Goal: Navigation & Orientation: Find specific page/section

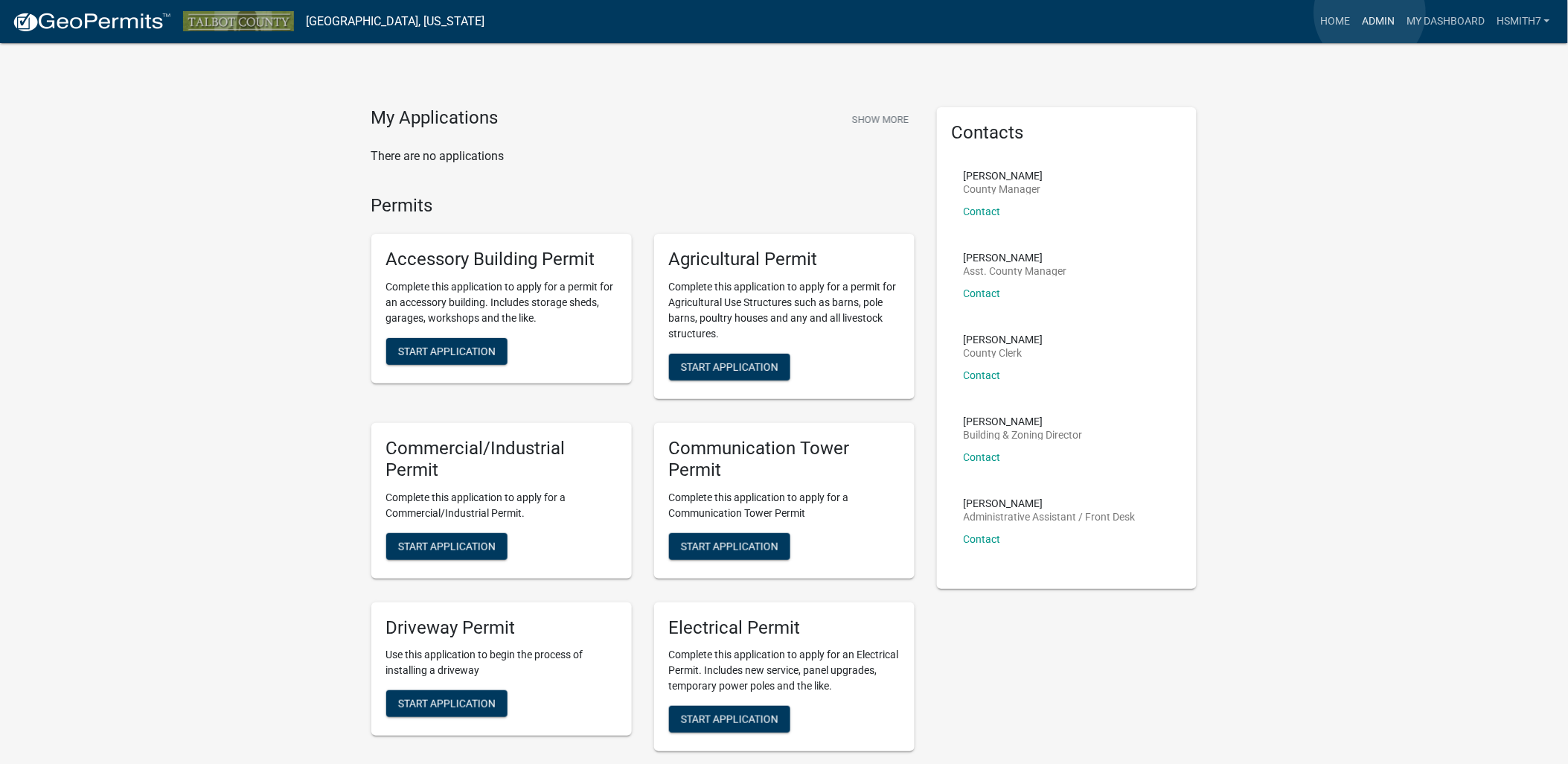
click at [1370, 13] on link "Admin" at bounding box center [1378, 22] width 45 height 28
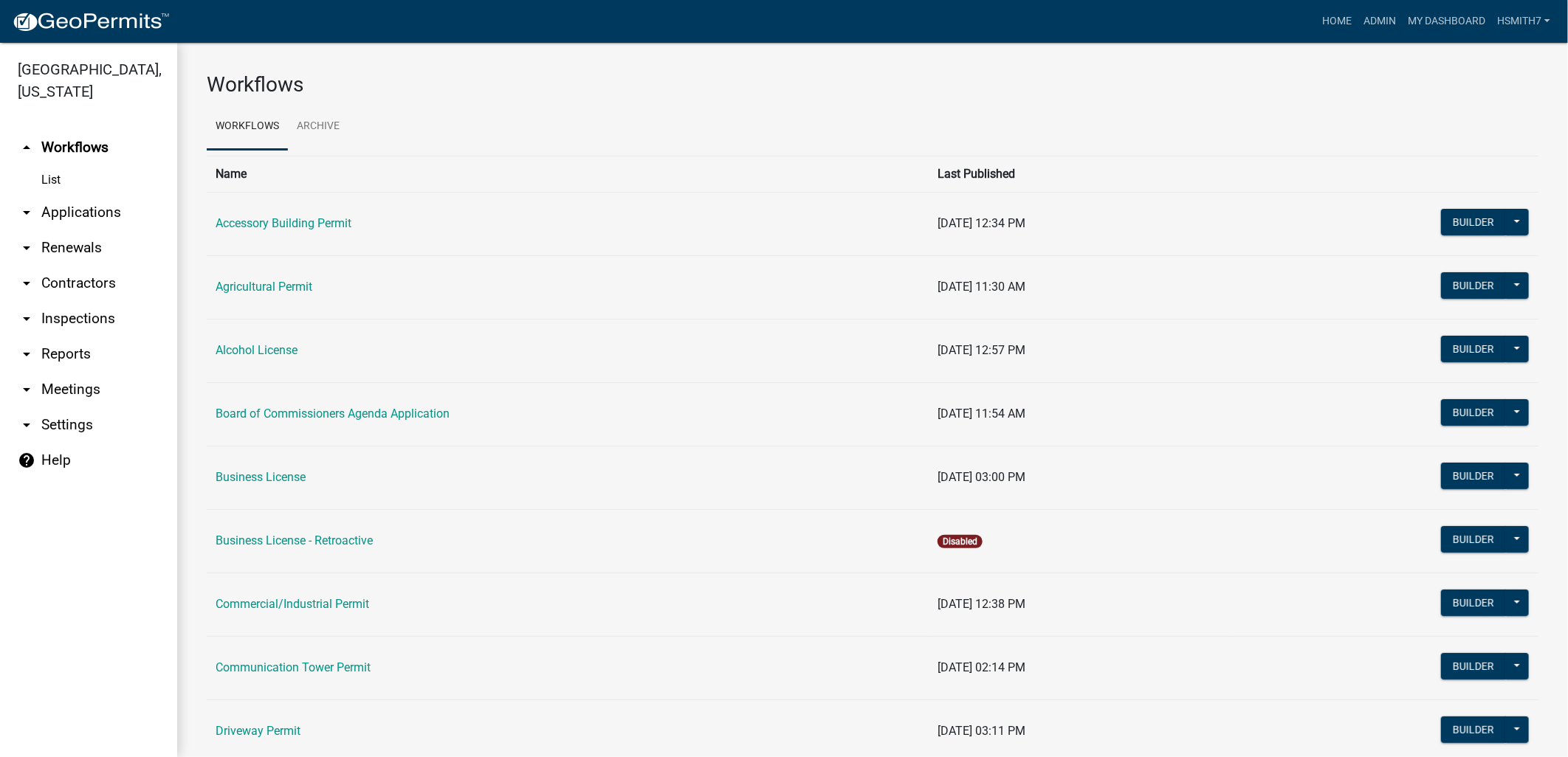
click at [58, 219] on link "arrow_drop_down Applications" at bounding box center [89, 213] width 177 height 35
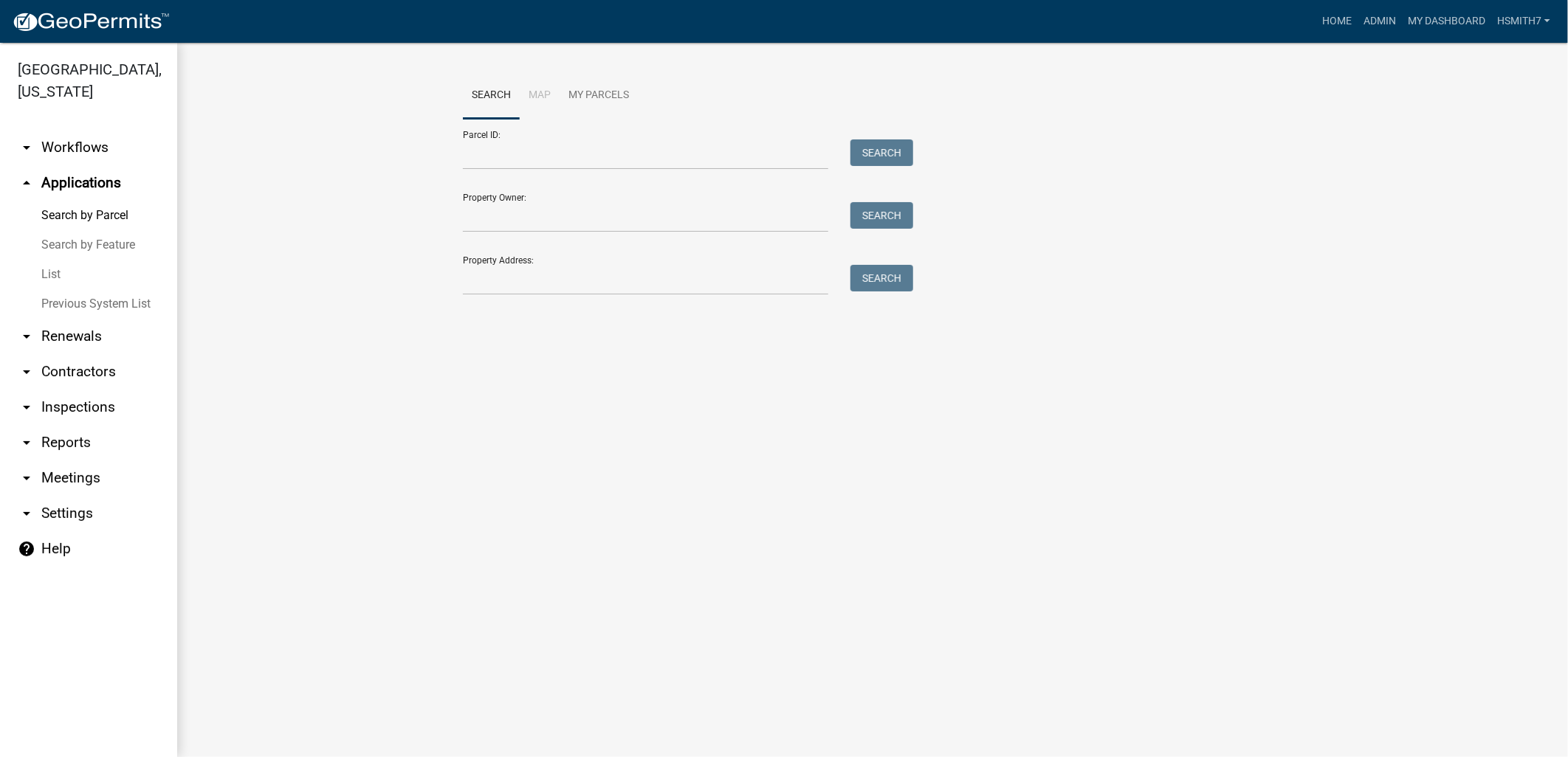
click at [50, 272] on link "List" at bounding box center [89, 275] width 177 height 30
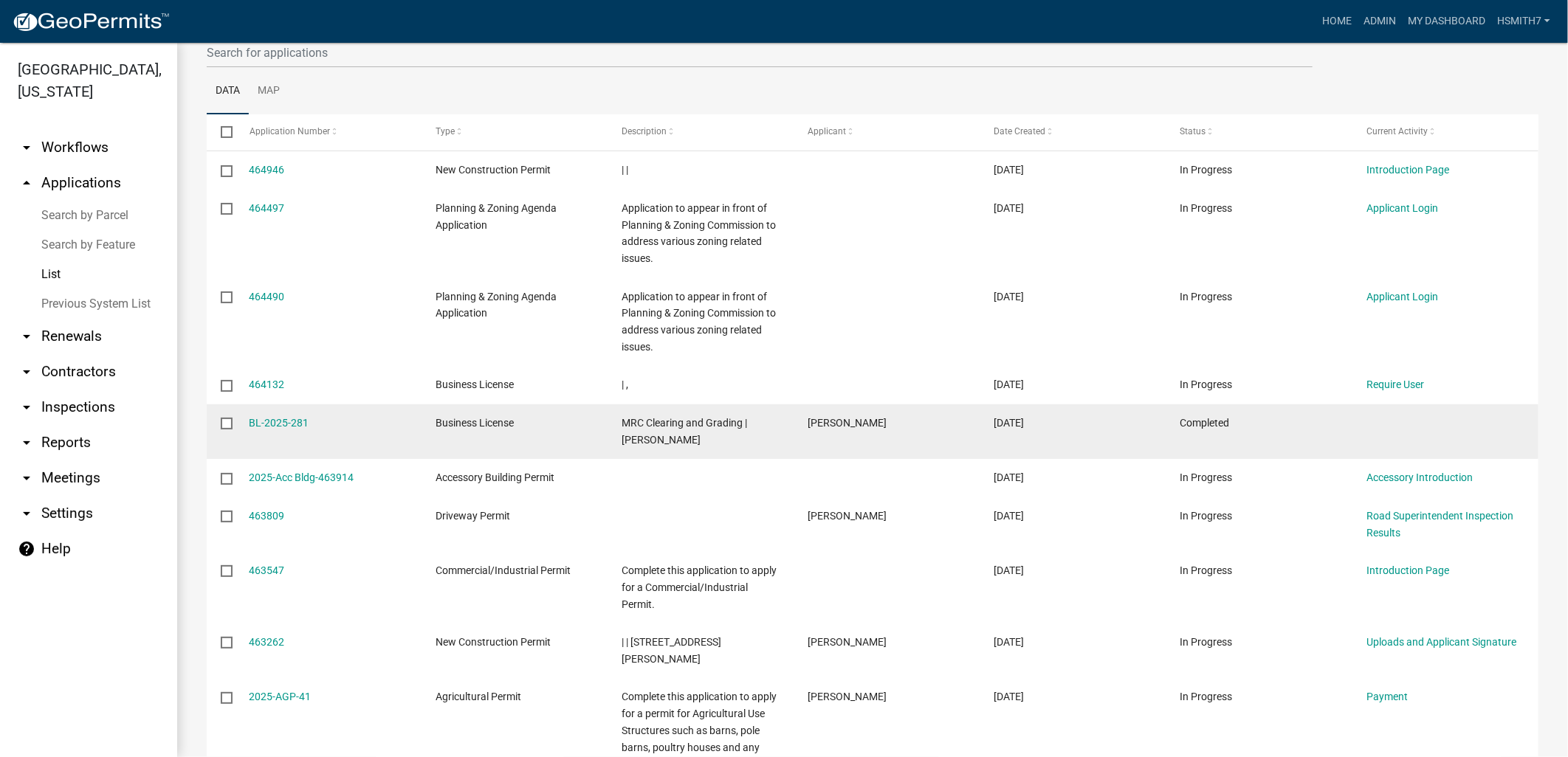
scroll to position [318, 0]
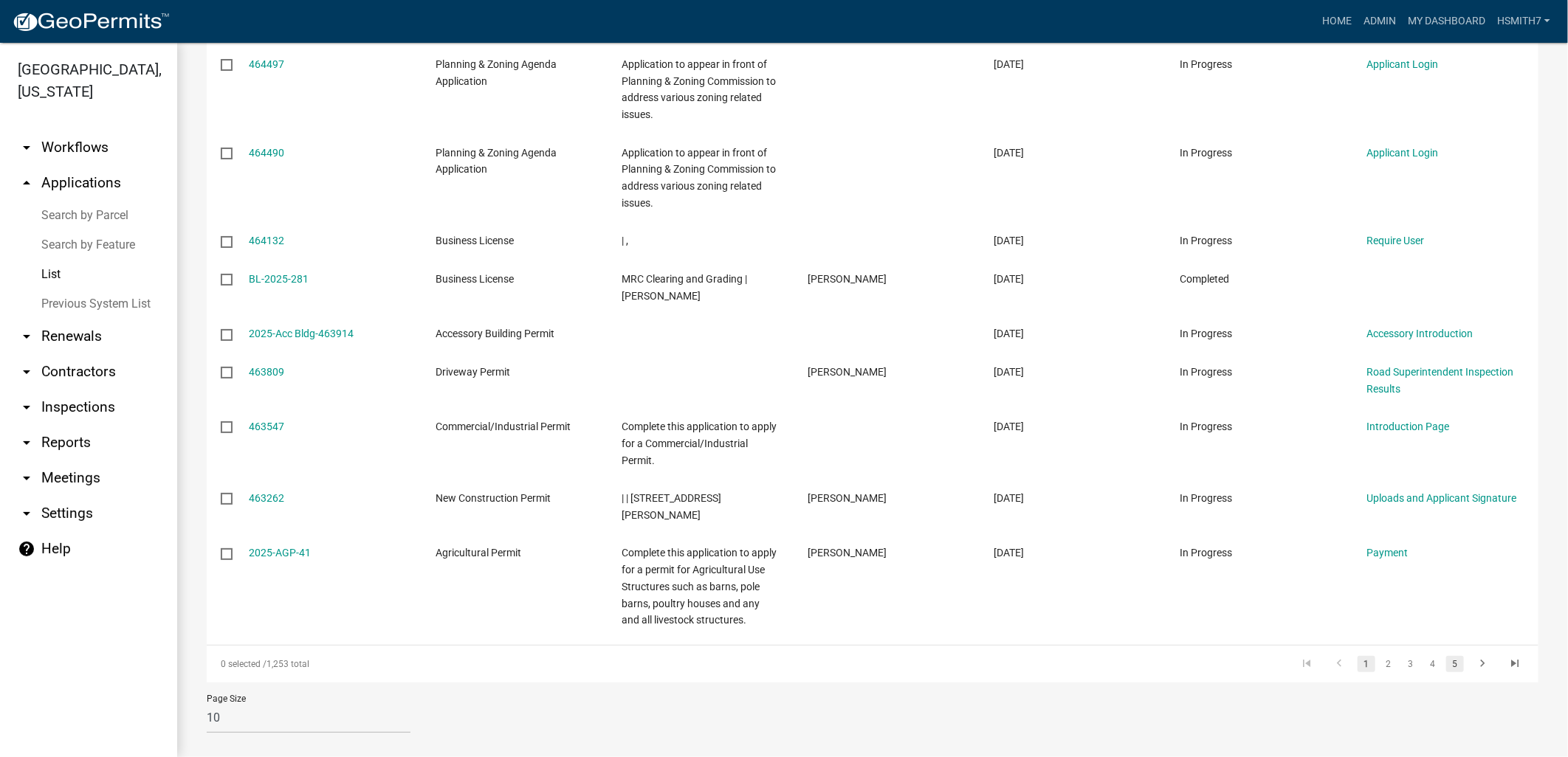
click at [1446, 656] on link "5" at bounding box center [1455, 664] width 18 height 16
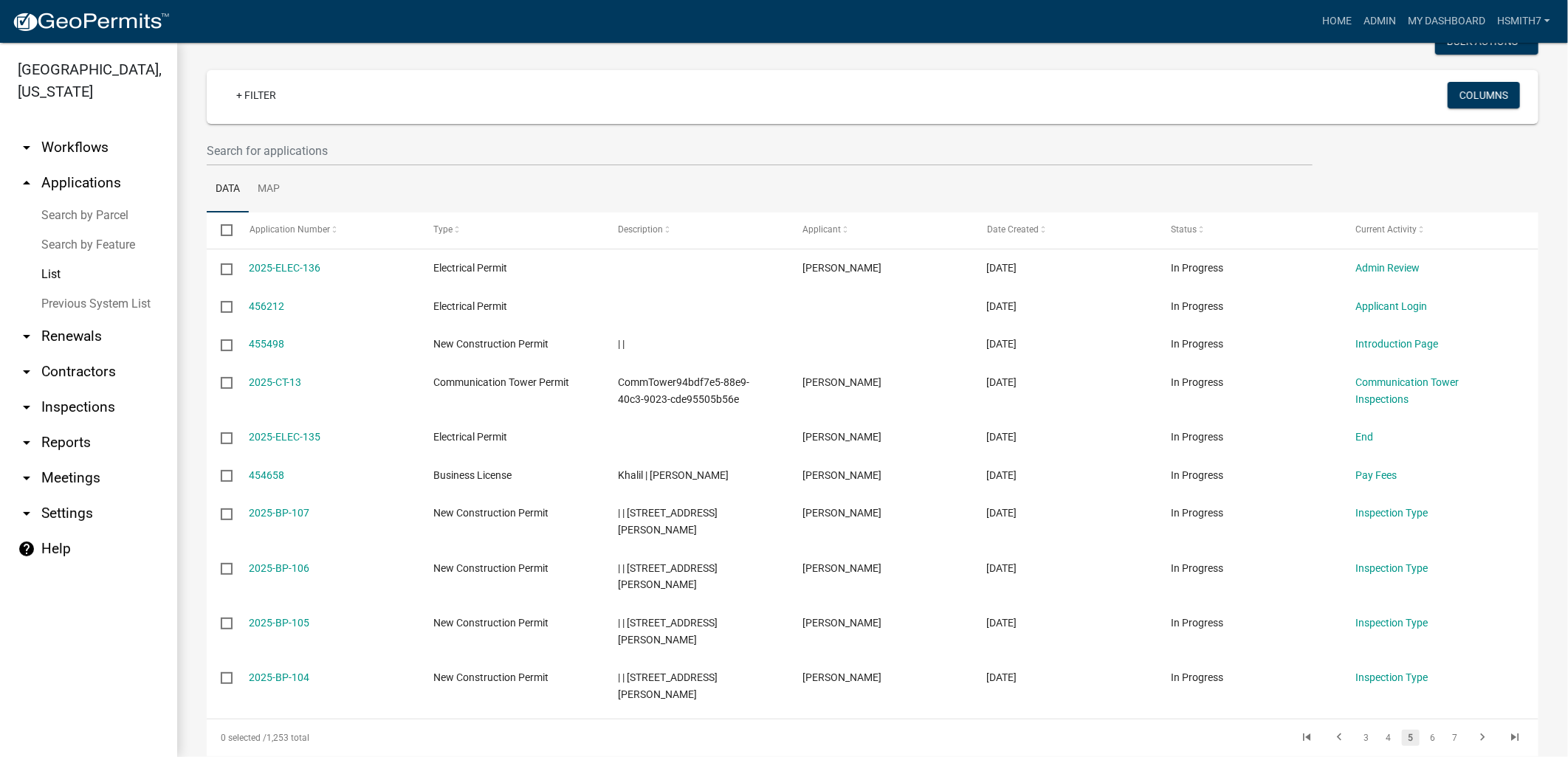
scroll to position [166, 0]
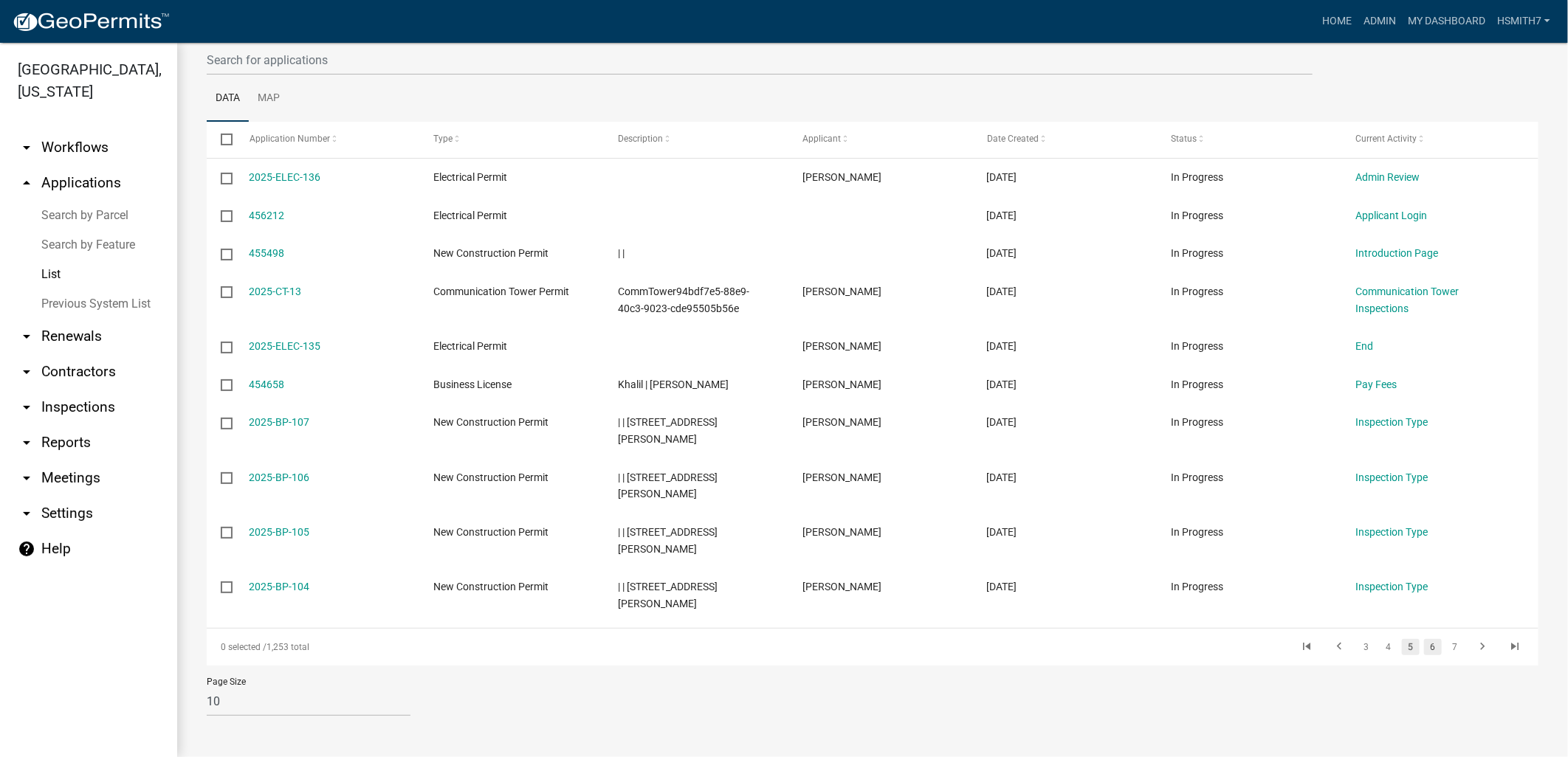
click at [1424, 649] on link "6" at bounding box center [1433, 647] width 18 height 16
